Goal: Information Seeking & Learning: Learn about a topic

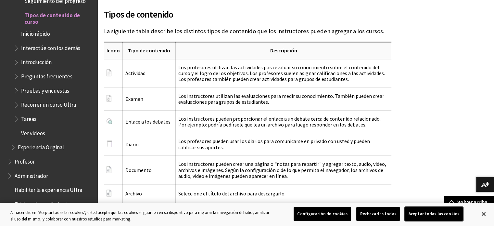
click at [421, 215] on button "Aceptar todas las cookies" at bounding box center [434, 214] width 58 height 14
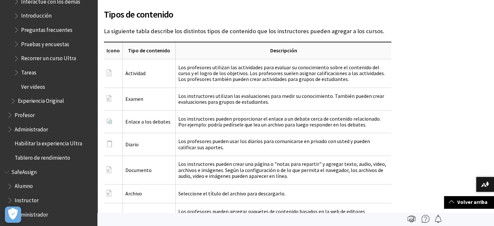
scroll to position [879, 0]
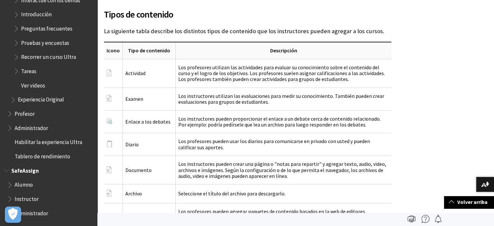
click at [48, 214] on span "Administrador" at bounding box center [50, 212] width 86 height 11
click at [48, 214] on span "Administrador" at bounding box center [33, 211] width 37 height 9
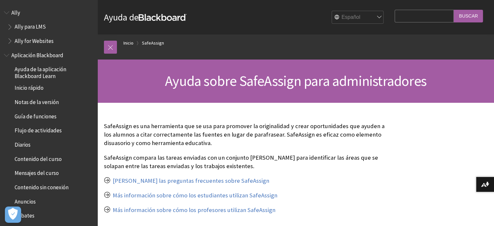
scroll to position [554, 0]
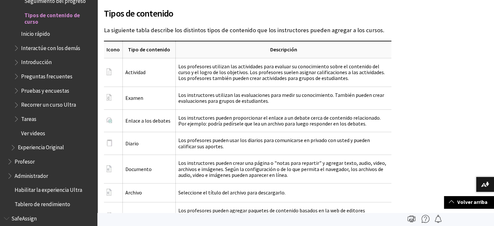
scroll to position [864, 0]
